Goal: Browse casually

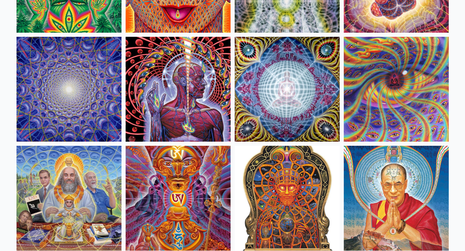
scroll to position [2242, 0]
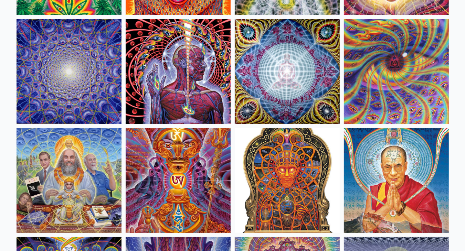
click at [85, 86] on img at bounding box center [69, 71] width 105 height 105
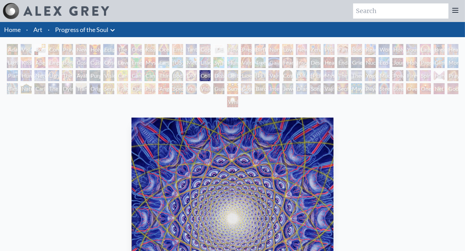
click at [402, 75] on div "Power to the Peaceful" at bounding box center [398, 75] width 11 height 11
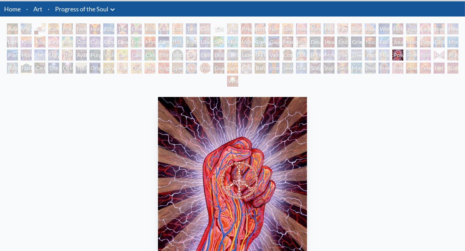
scroll to position [18, 0]
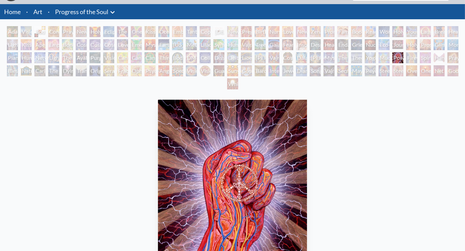
click at [408, 69] on div "Oversoul" at bounding box center [411, 70] width 11 height 11
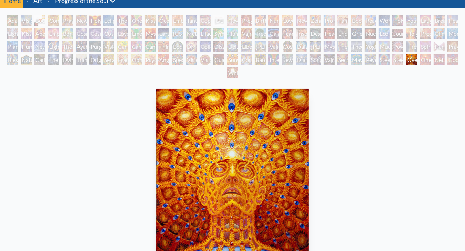
scroll to position [23, 0]
